Goal: Download file/media

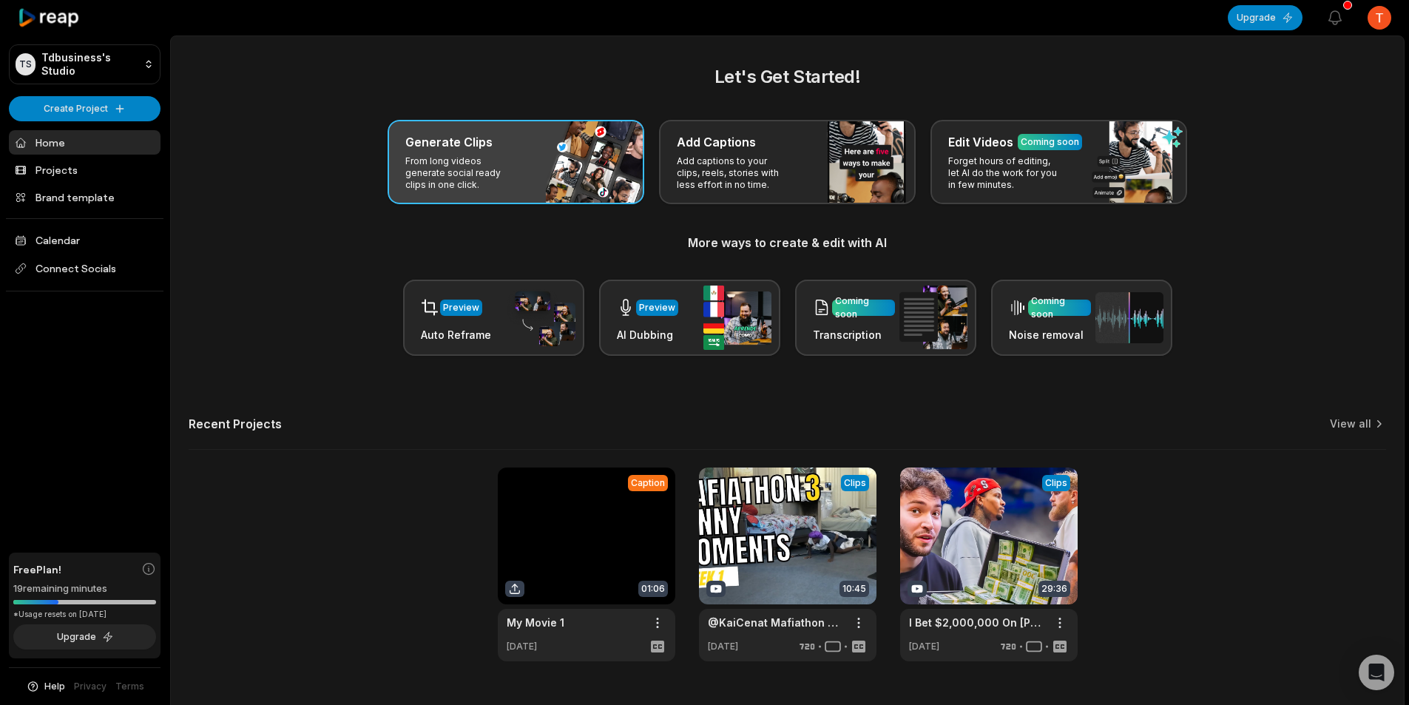
click at [528, 158] on div "Generate Clips From long videos generate social ready clips in one click." at bounding box center [515, 162] width 257 height 84
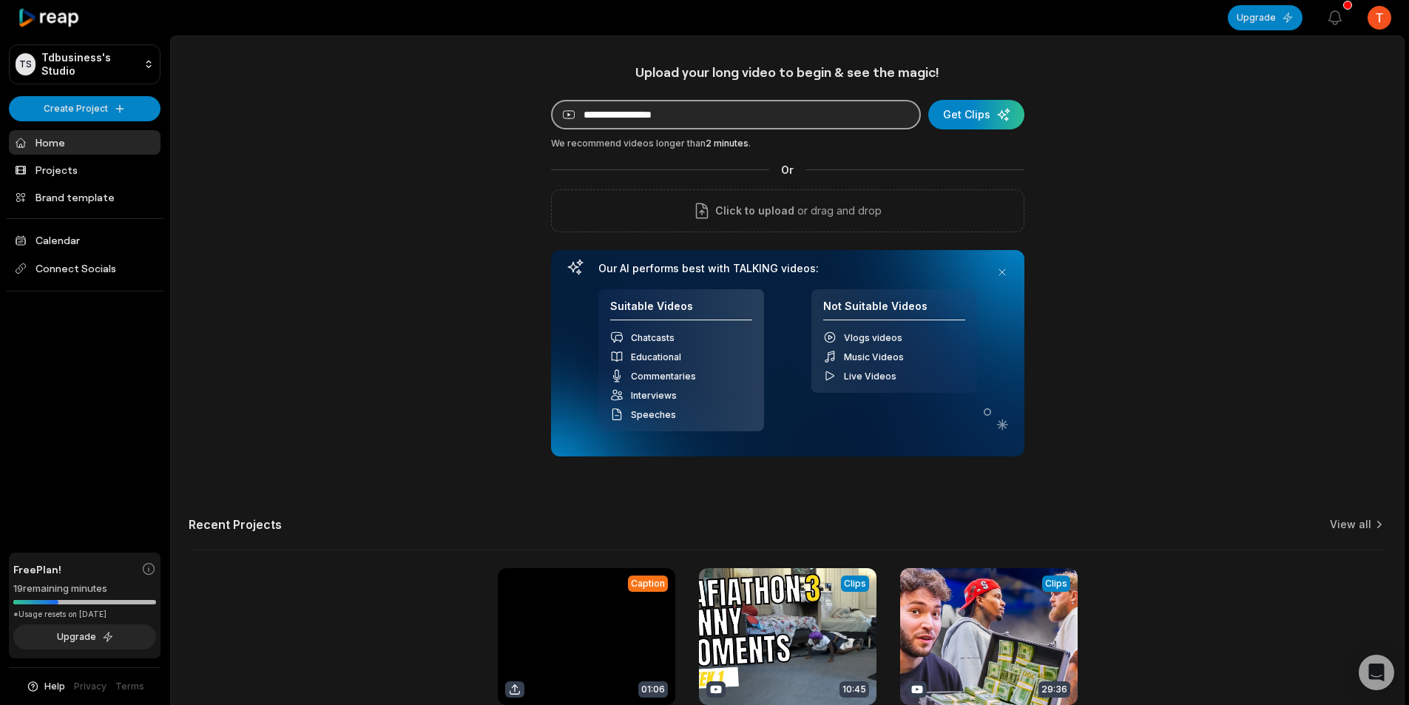
click at [676, 117] on input at bounding box center [736, 115] width 370 height 30
paste input "**********"
type input "**********"
click at [972, 123] on div "submit" at bounding box center [976, 115] width 96 height 30
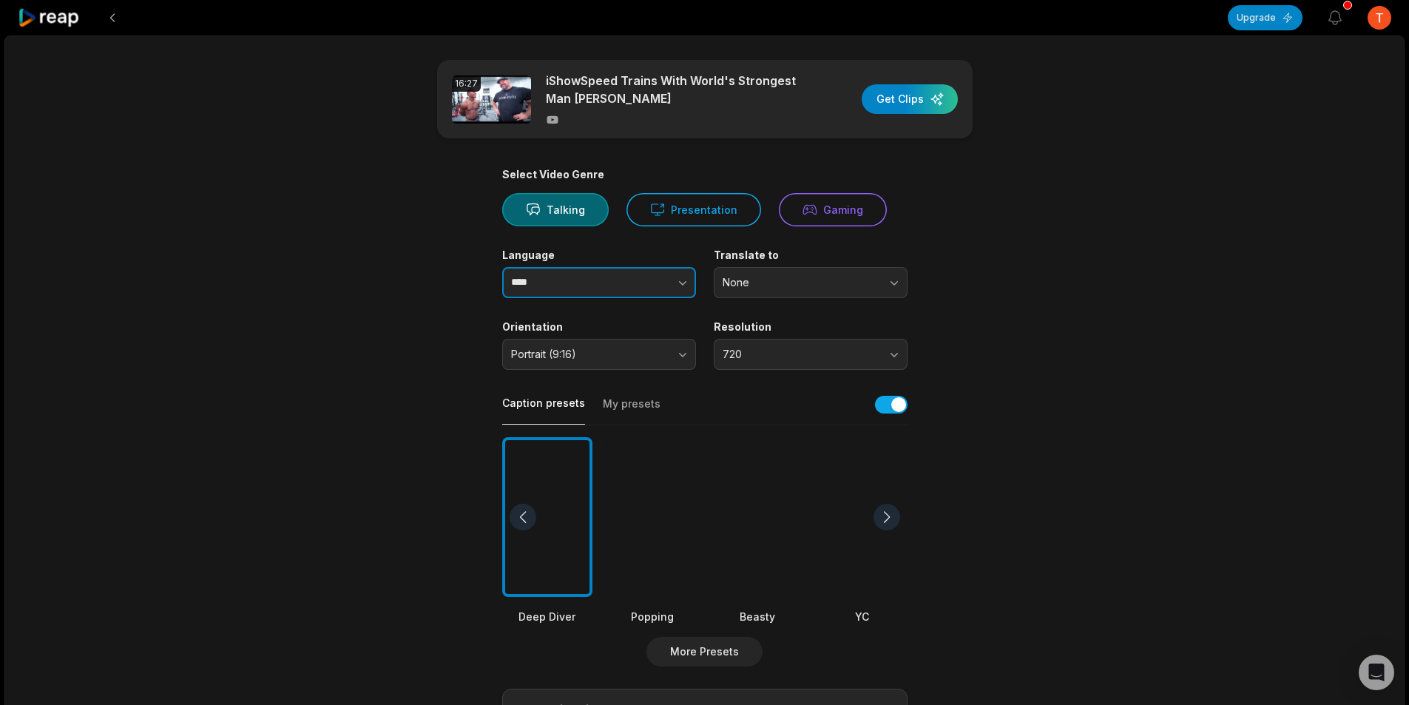
click at [637, 286] on button "button" at bounding box center [653, 282] width 84 height 31
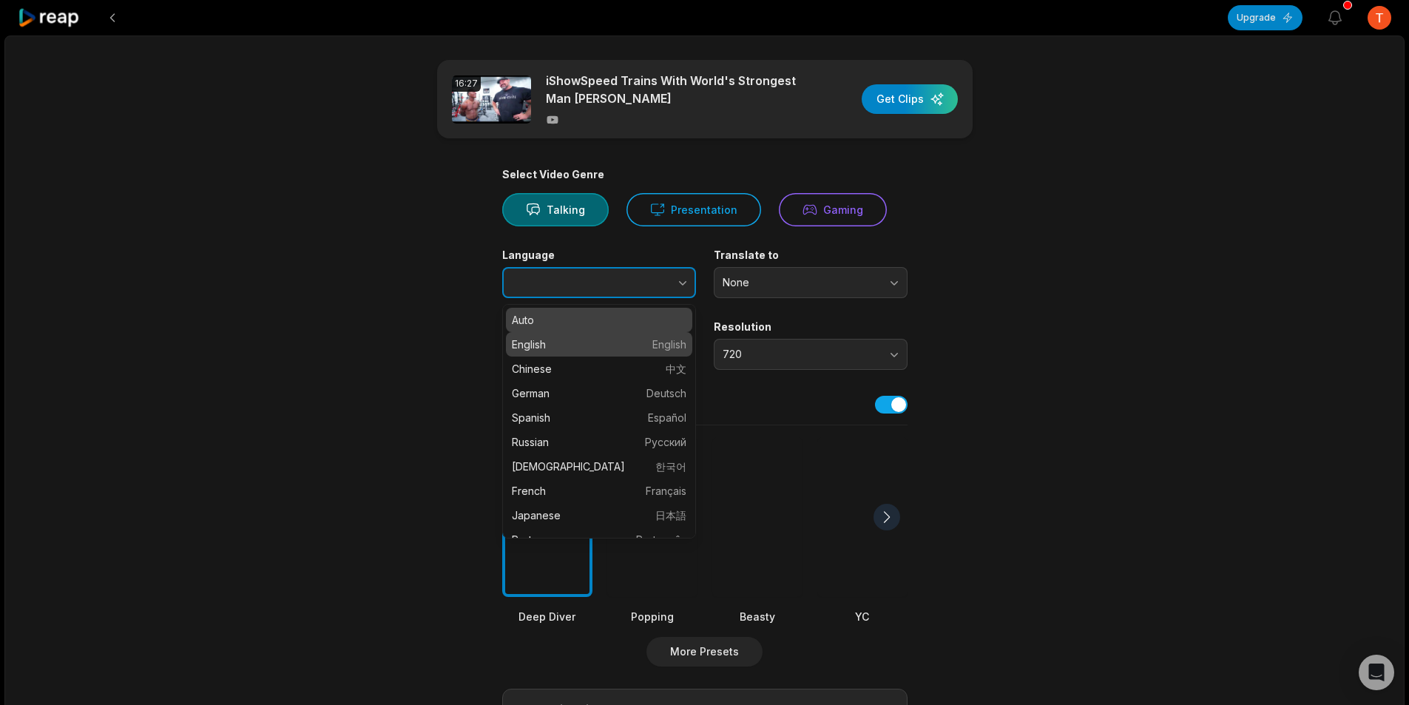
type input "*******"
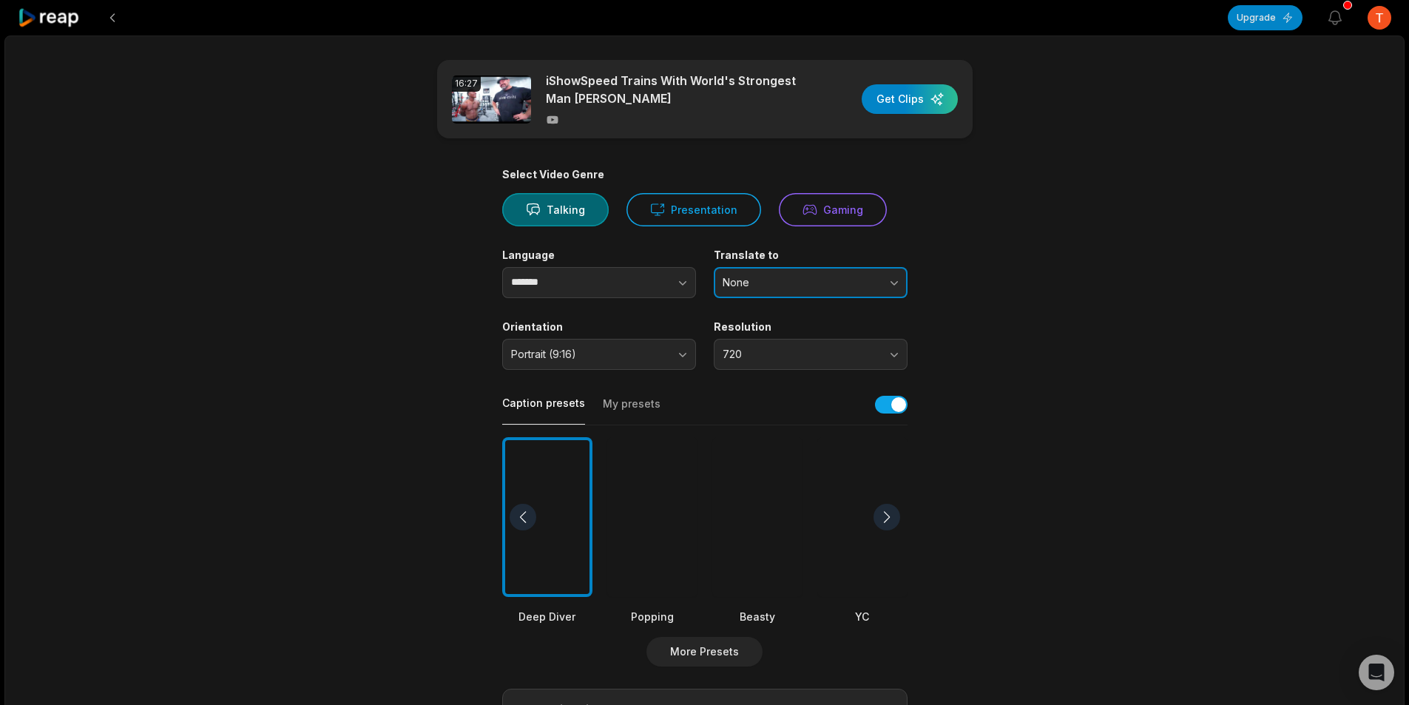
click at [770, 288] on span "None" at bounding box center [799, 282] width 155 height 13
click at [764, 342] on p "English" at bounding box center [810, 344] width 174 height 16
click at [674, 358] on button "Portrait (9:16)" at bounding box center [599, 354] width 194 height 31
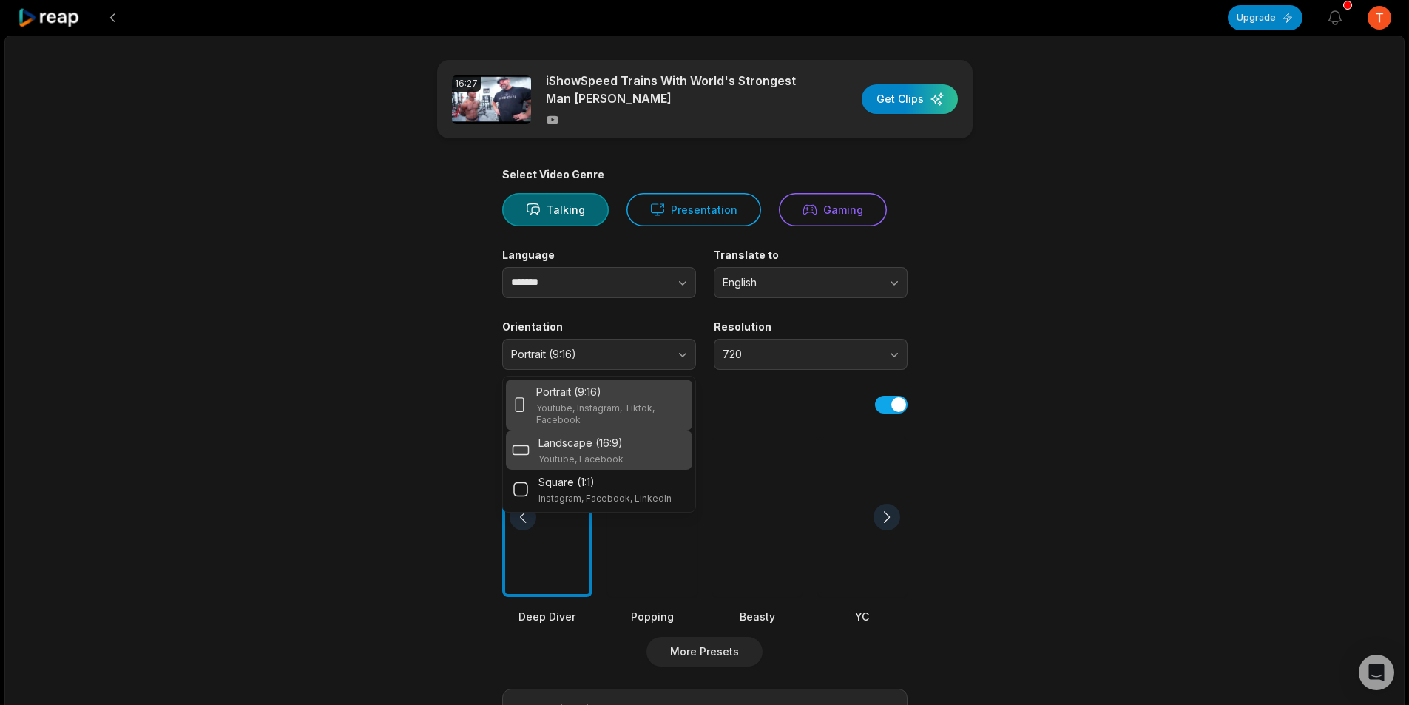
click at [616, 457] on p "Youtube, Facebook" at bounding box center [580, 459] width 85 height 12
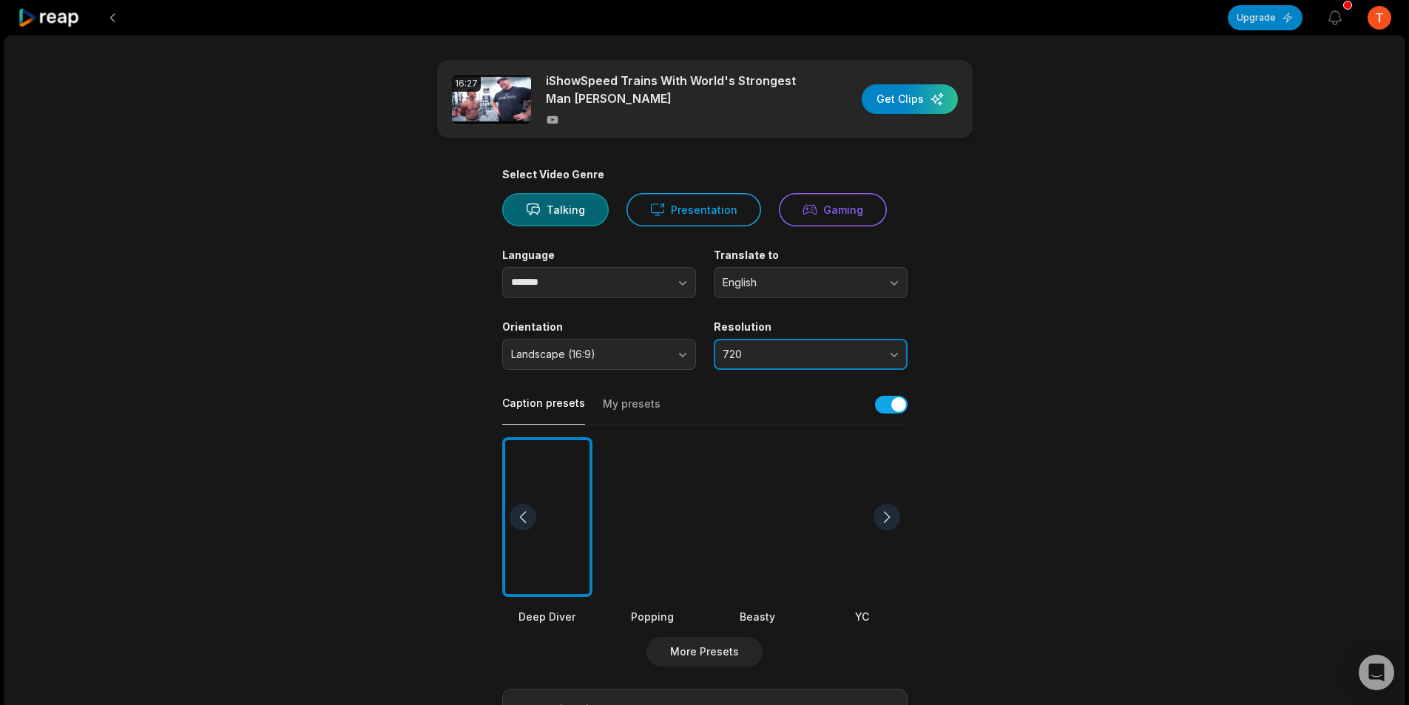
click at [768, 361] on button "720" at bounding box center [810, 354] width 194 height 31
click at [770, 361] on button "720" at bounding box center [810, 354] width 194 height 31
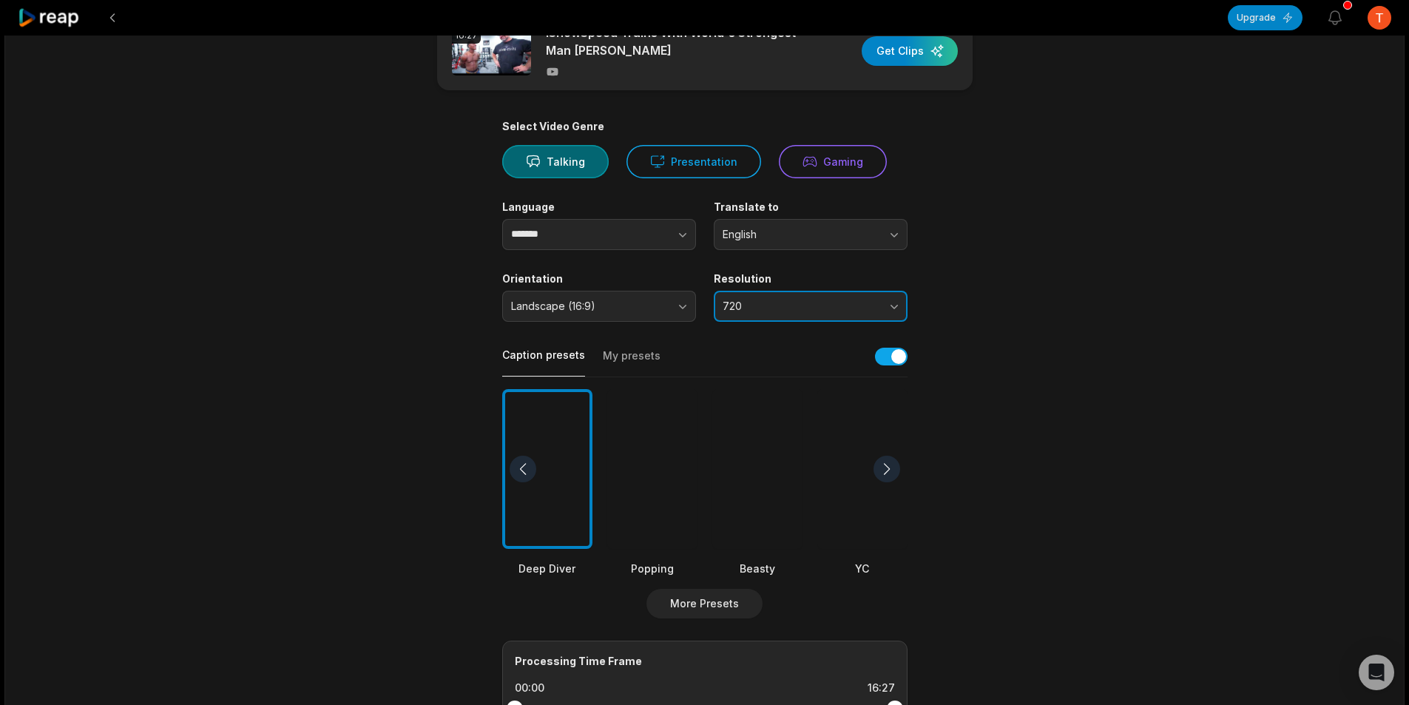
scroll to position [148, 0]
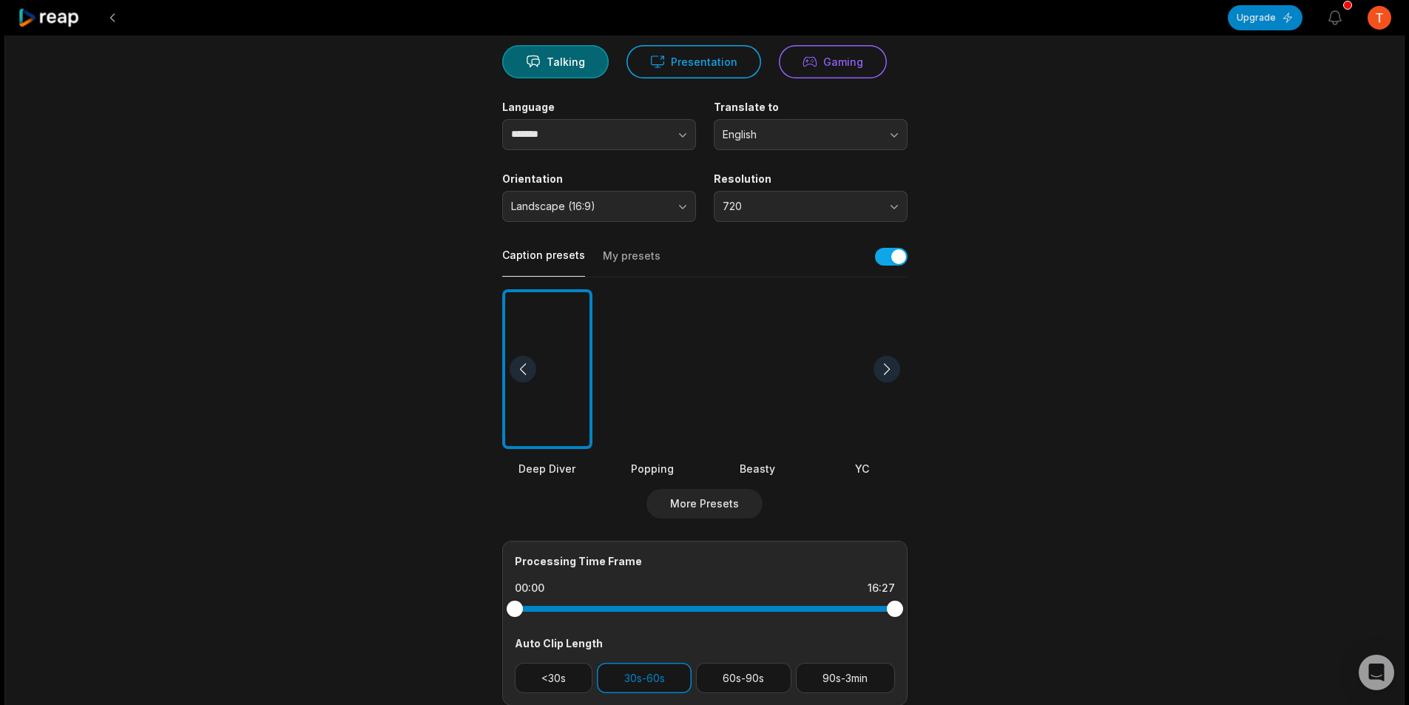
click at [762, 418] on div at bounding box center [757, 369] width 90 height 160
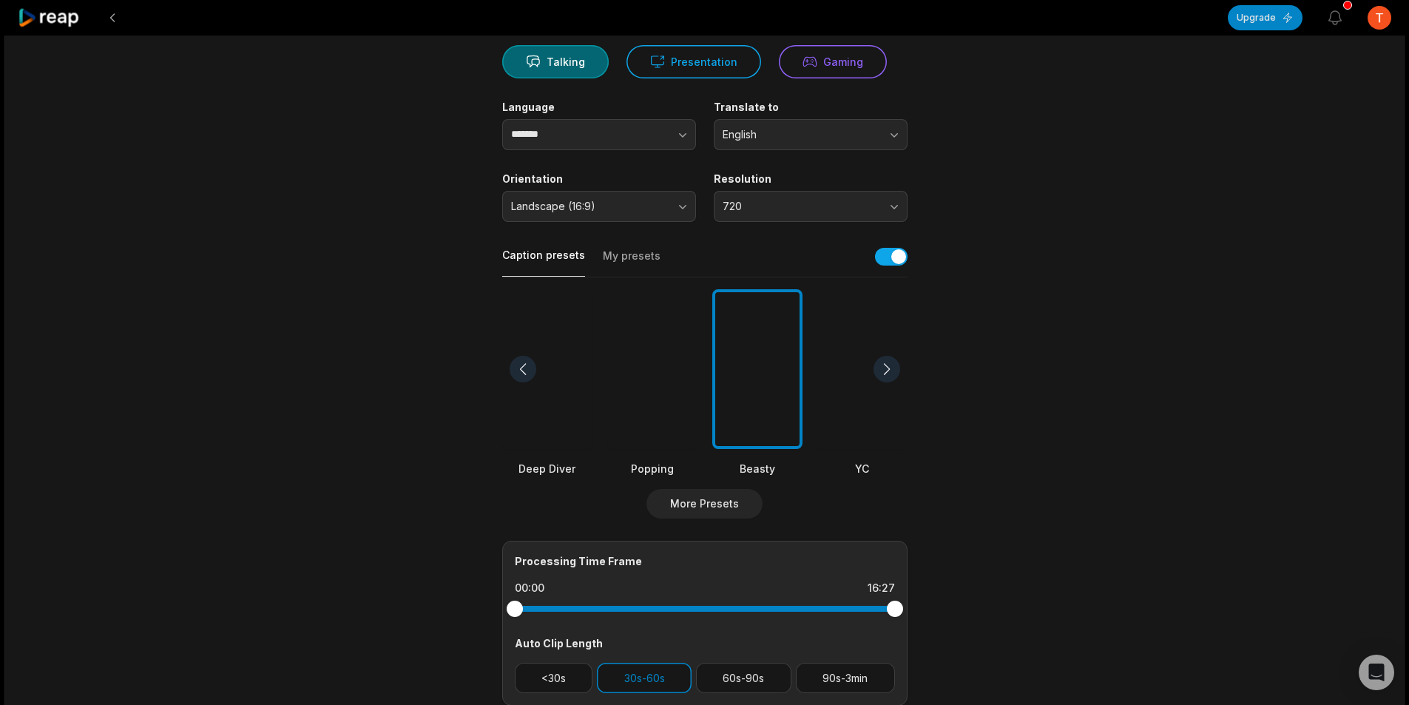
click at [875, 371] on div at bounding box center [886, 369] width 27 height 27
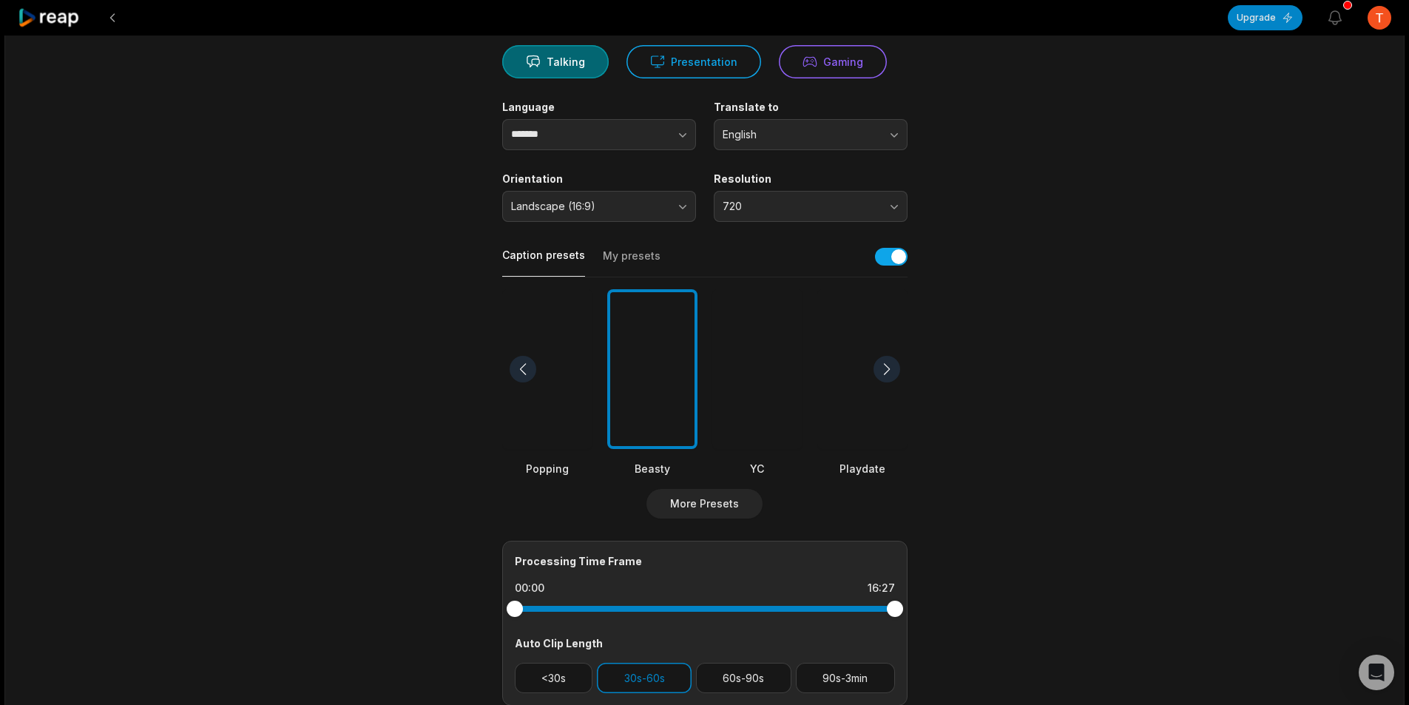
click at [879, 375] on div at bounding box center [886, 369] width 27 height 27
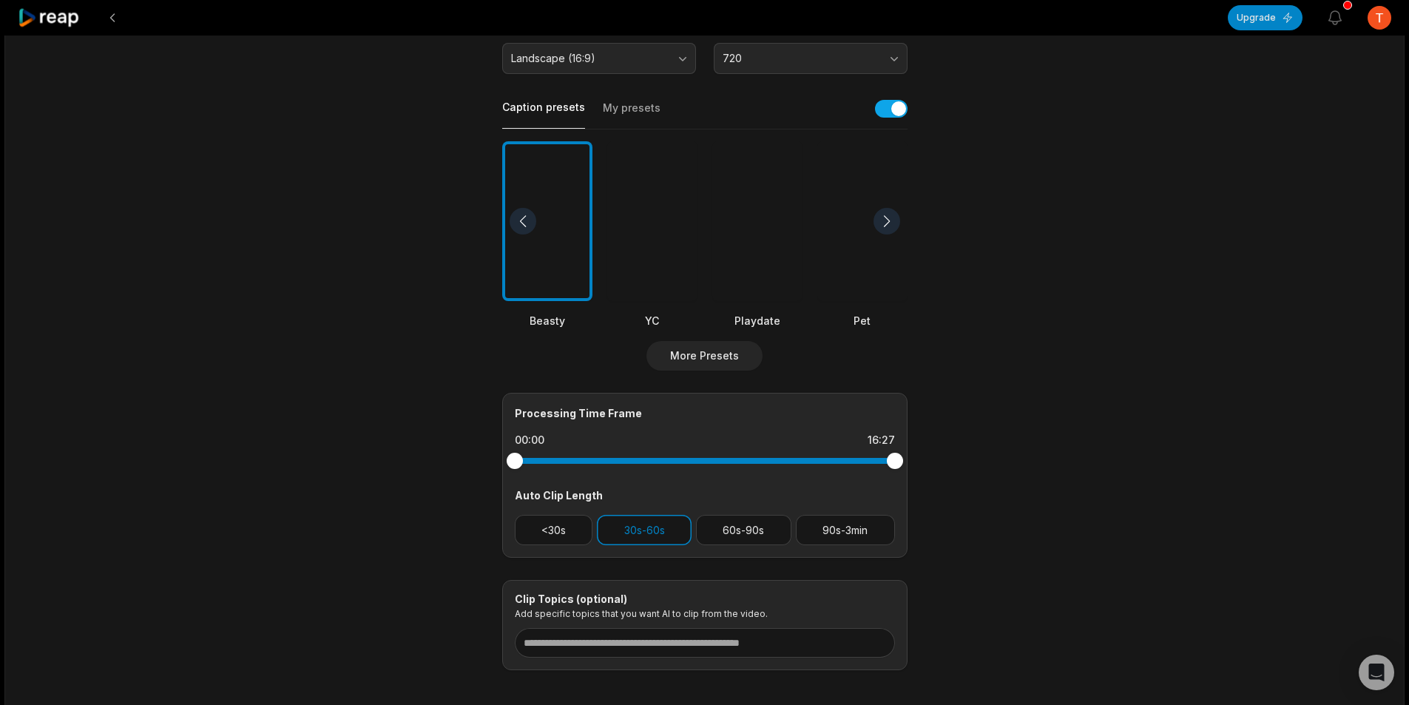
scroll to position [367, 0]
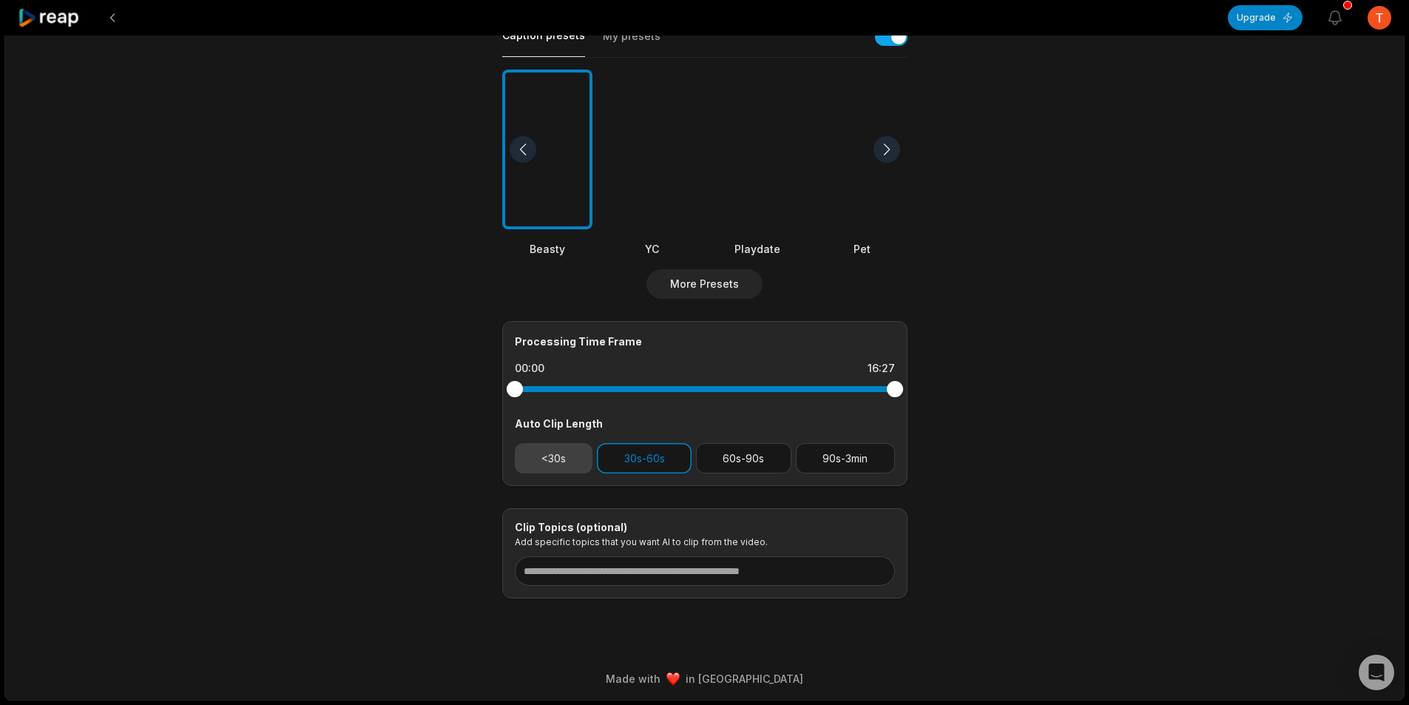
click at [572, 465] on button "<30s" at bounding box center [554, 458] width 78 height 30
click at [663, 465] on button "30s-60s" at bounding box center [644, 458] width 95 height 30
click at [652, 466] on button "30s-60s" at bounding box center [644, 458] width 95 height 30
click at [723, 471] on button "60s-90s" at bounding box center [743, 458] width 95 height 30
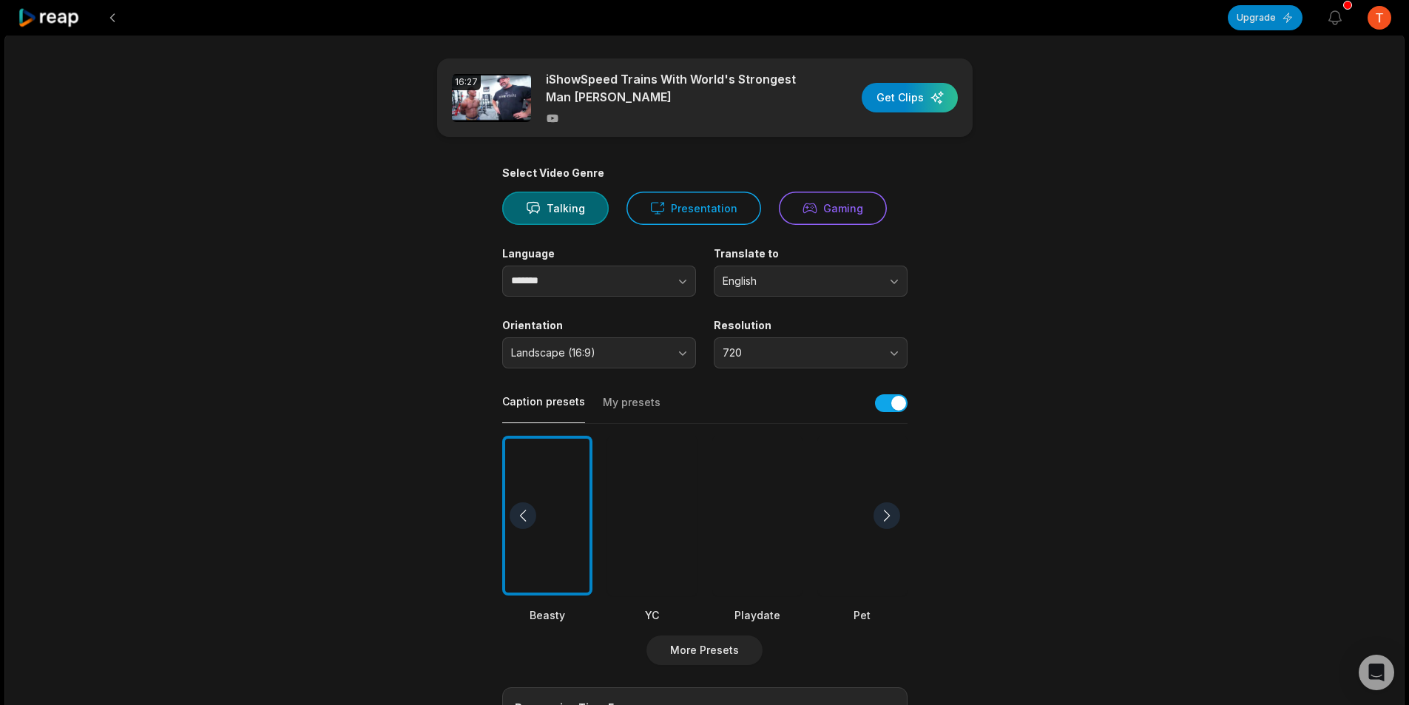
scroll to position [0, 0]
click at [918, 95] on div "button" at bounding box center [909, 99] width 96 height 30
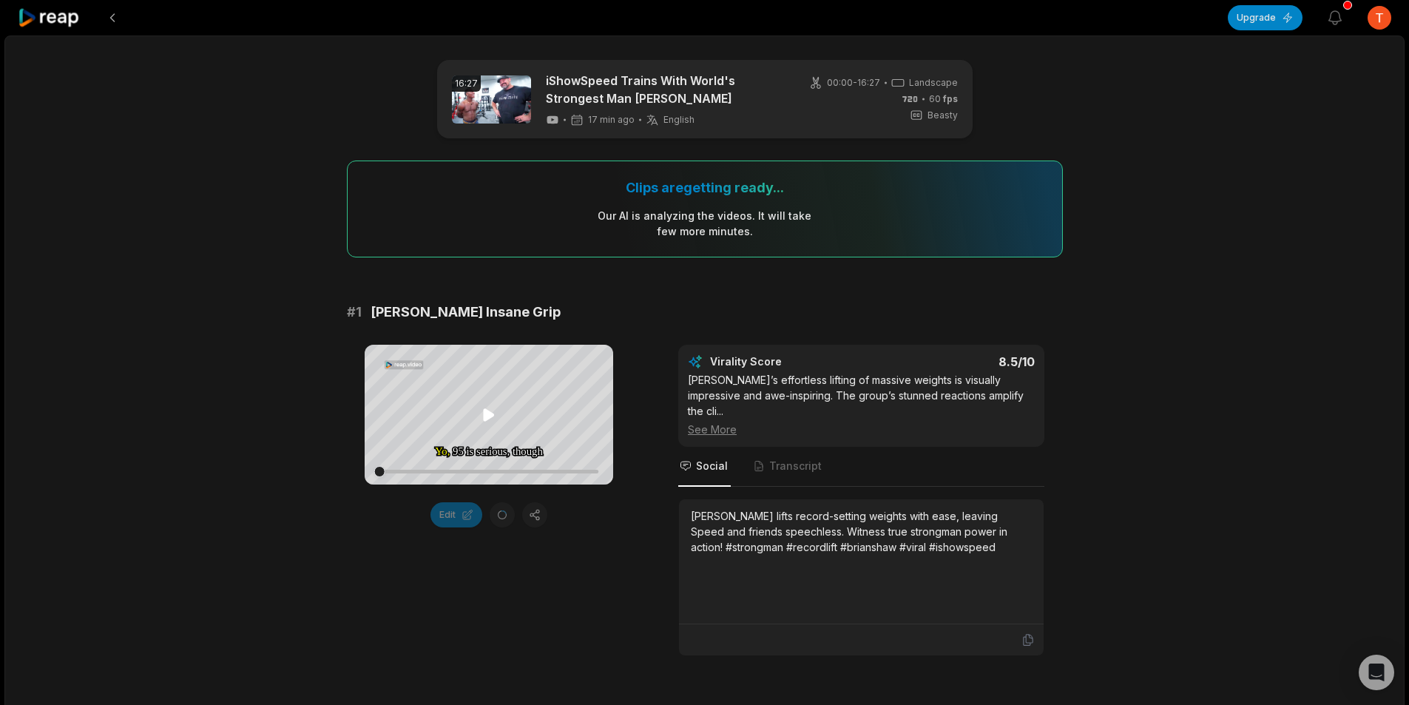
click at [489, 416] on icon at bounding box center [489, 414] width 11 height 13
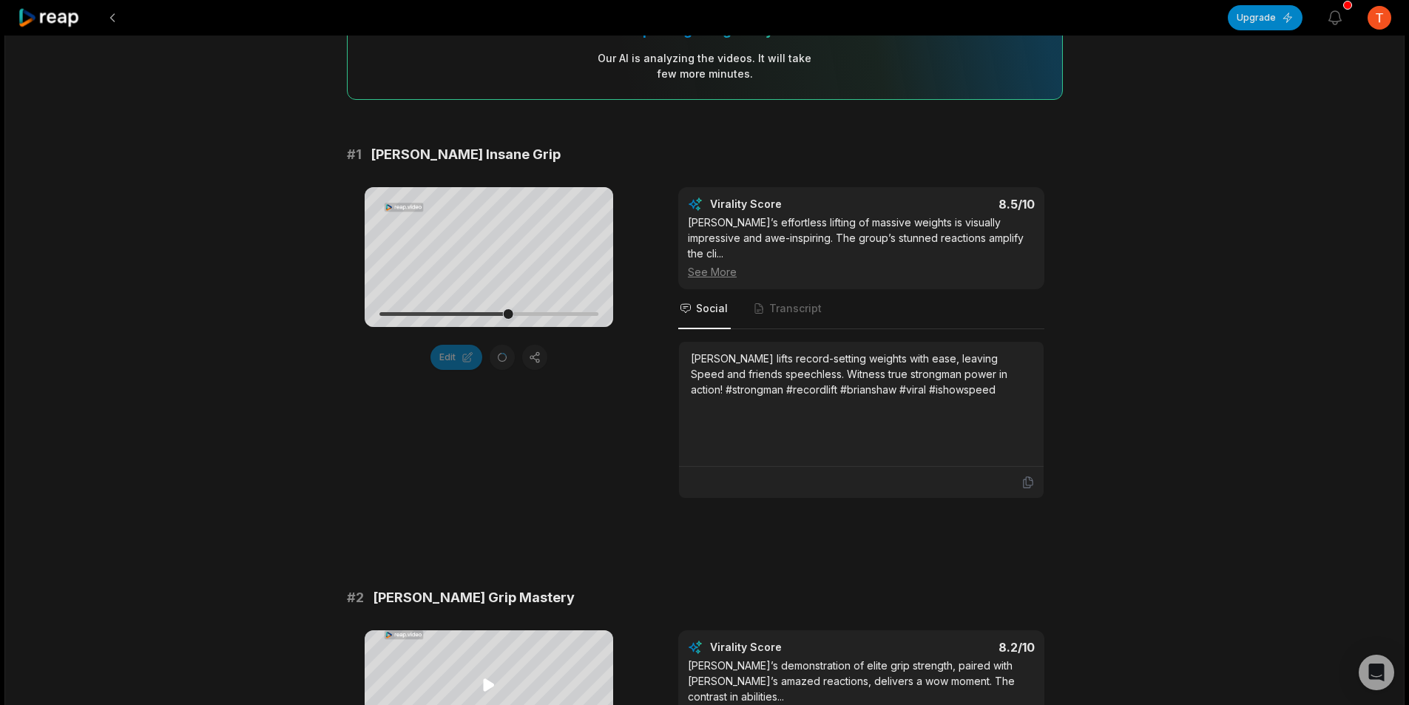
scroll to position [370, 0]
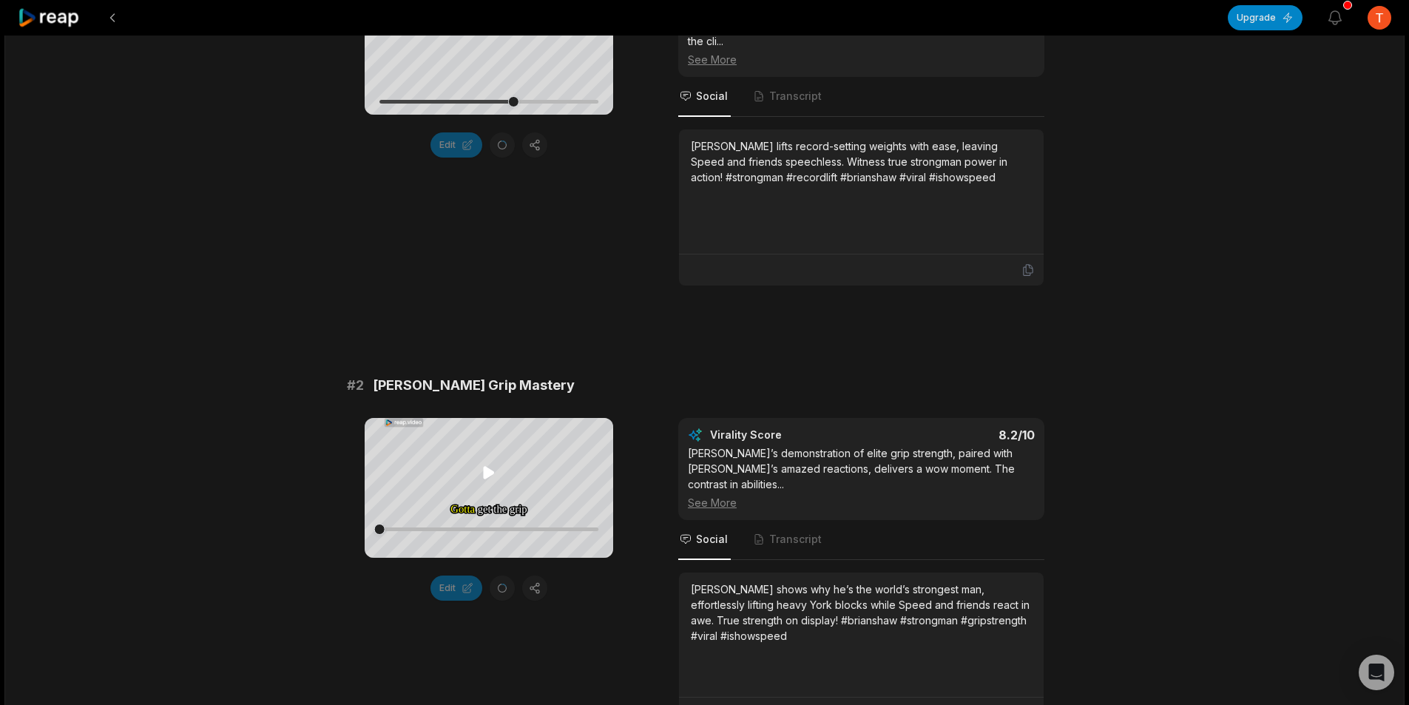
click at [485, 476] on icon at bounding box center [489, 472] width 11 height 13
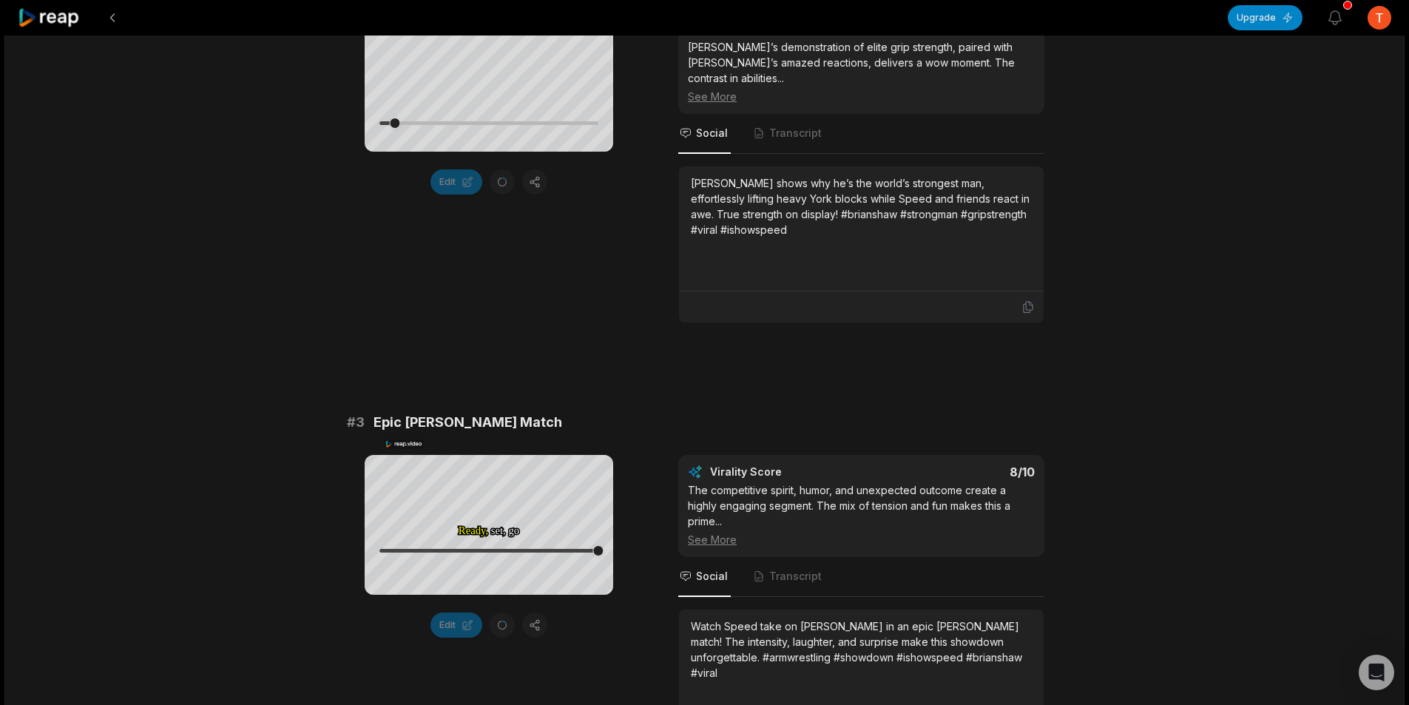
scroll to position [813, 0]
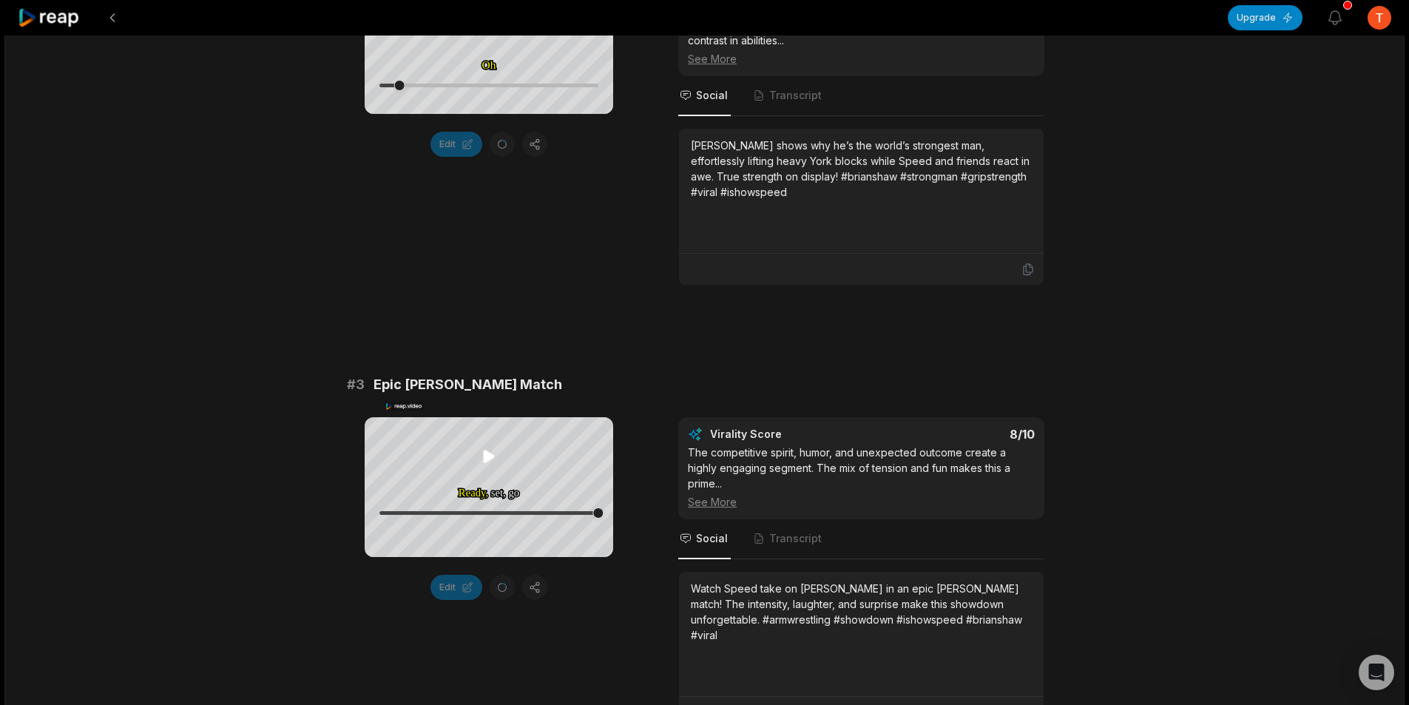
click at [491, 464] on icon at bounding box center [489, 456] width 18 height 18
click at [491, 460] on icon at bounding box center [489, 456] width 18 height 18
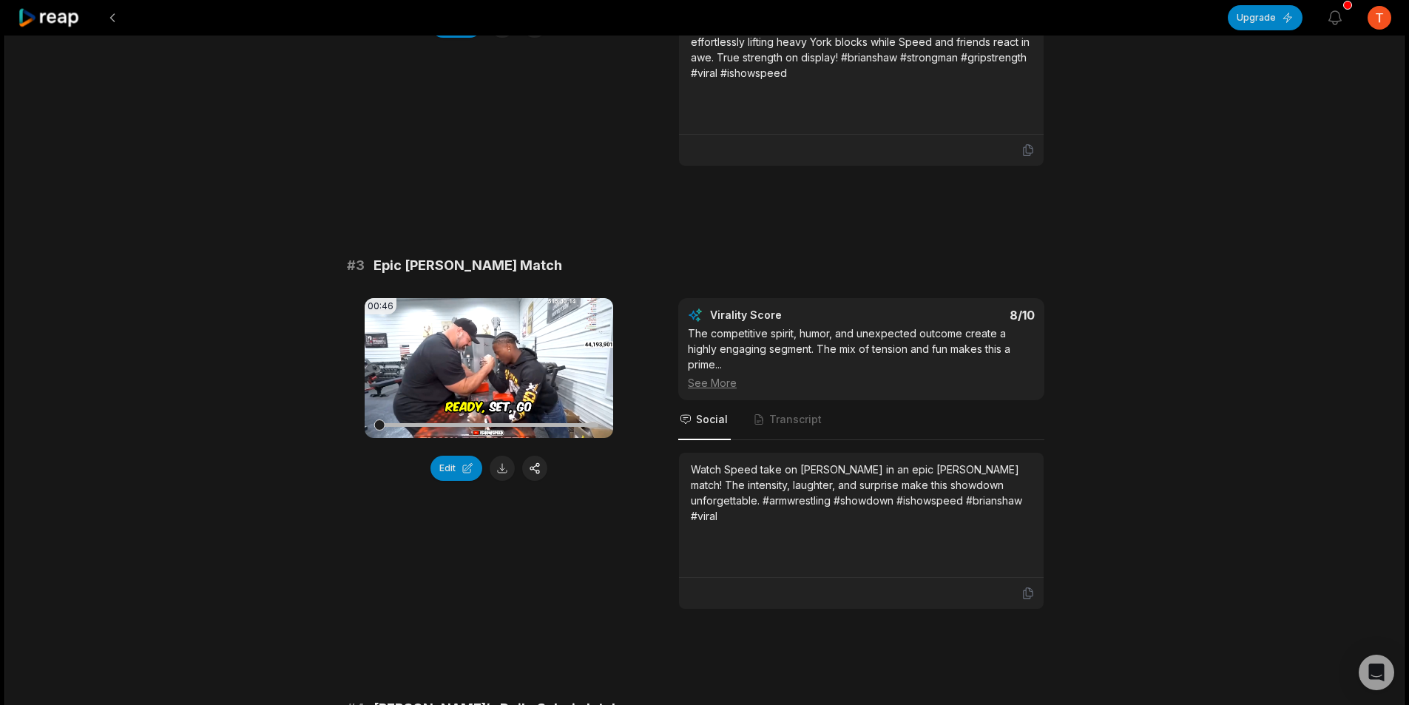
scroll to position [694, 0]
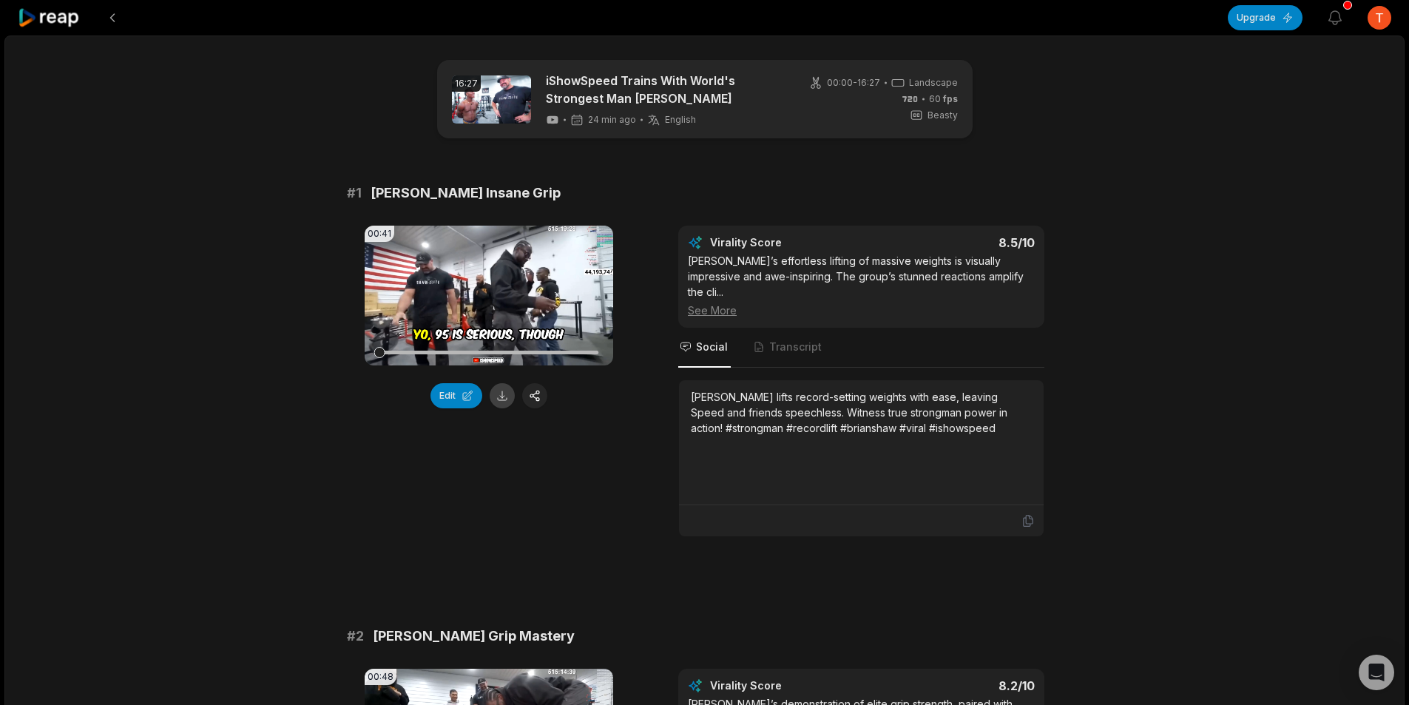
click at [504, 394] on button at bounding box center [501, 395] width 25 height 25
